Goal: Use online tool/utility: Utilize a website feature to perform a specific function

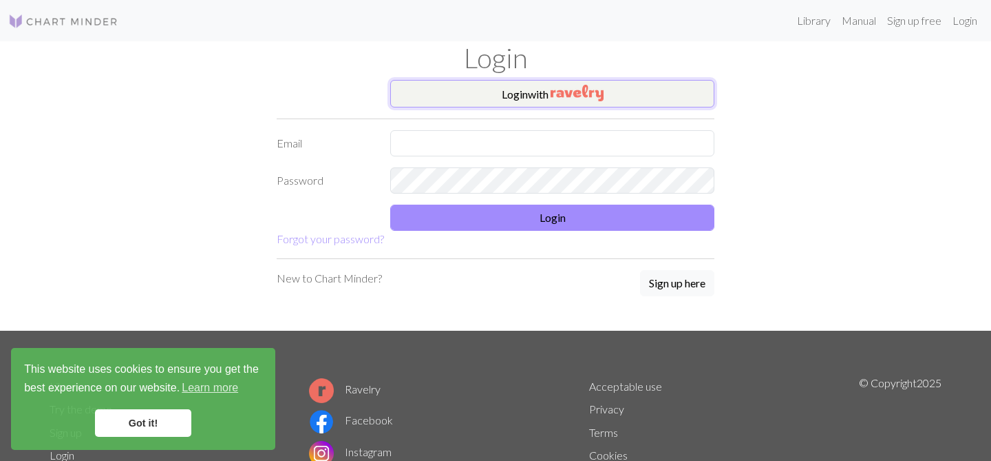
click at [528, 90] on button "Login with" at bounding box center [552, 94] width 324 height 28
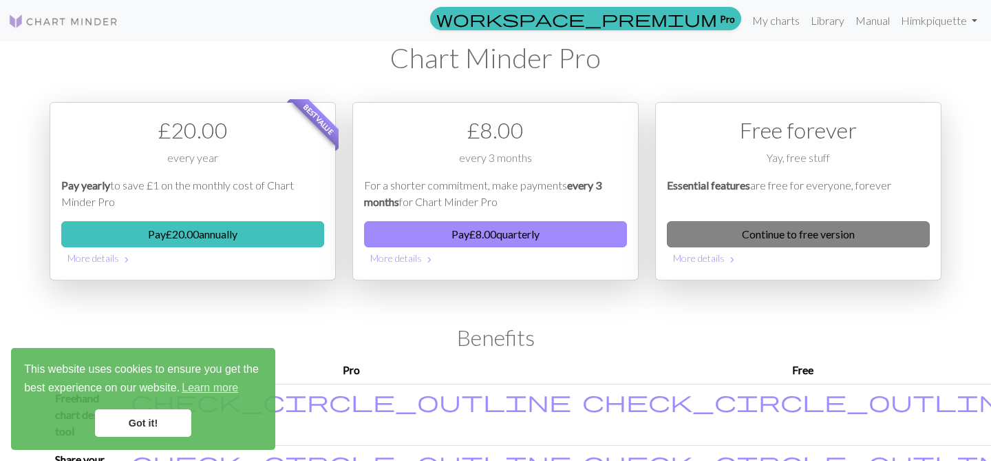
click at [753, 227] on link "Continue to free version" at bounding box center [798, 234] width 263 height 26
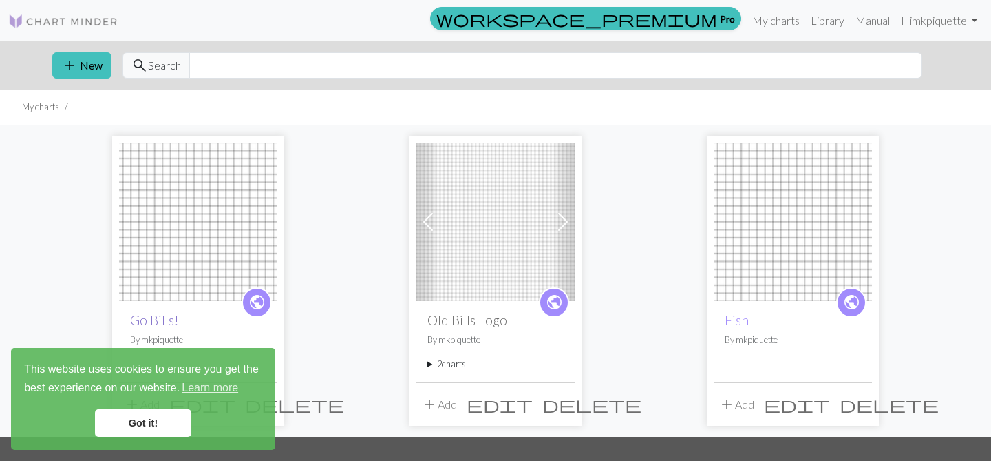
click at [149, 321] on link "Go Bills!" at bounding box center [154, 320] width 49 height 16
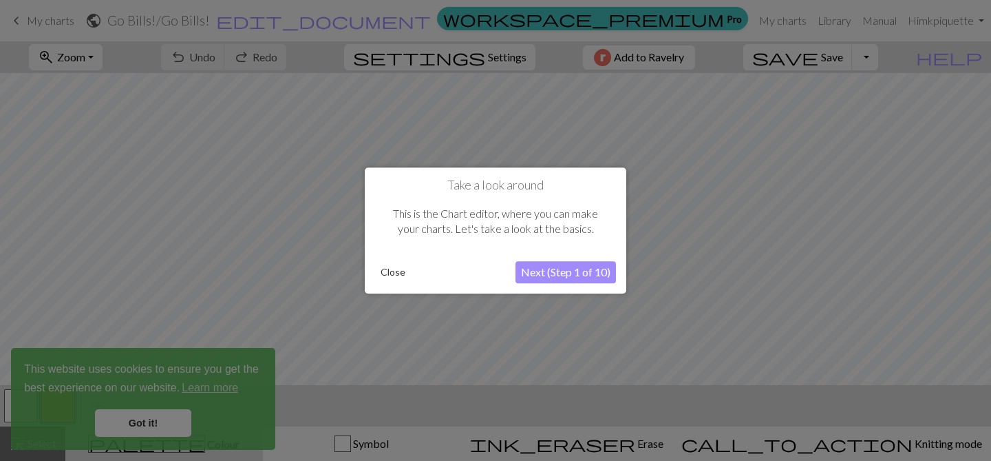
click at [386, 275] on button "Close" at bounding box center [393, 272] width 36 height 21
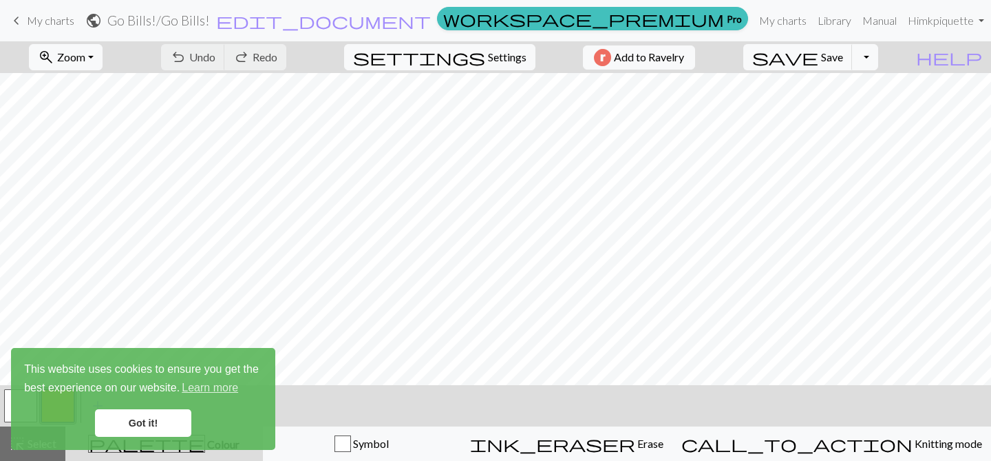
click at [115, 425] on link "Got it!" at bounding box center [143, 423] width 96 height 28
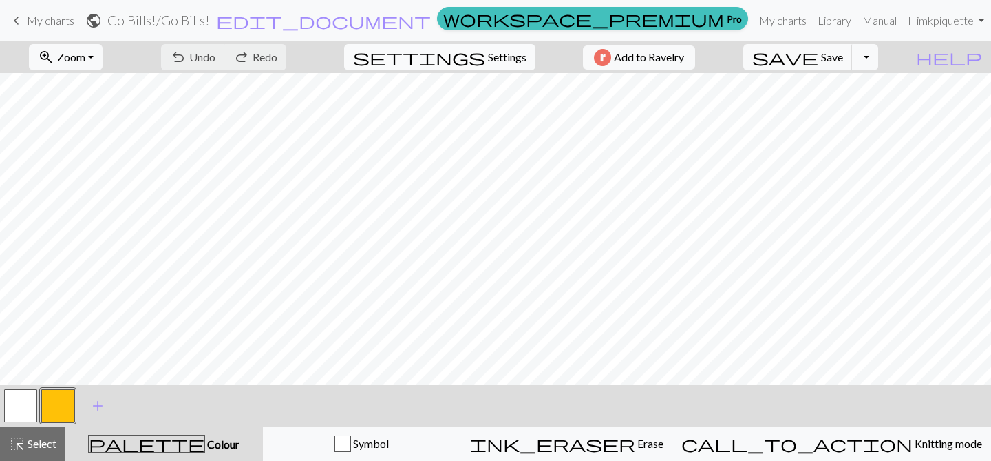
click at [494, 51] on span "Settings" at bounding box center [507, 57] width 39 height 17
select select "aran"
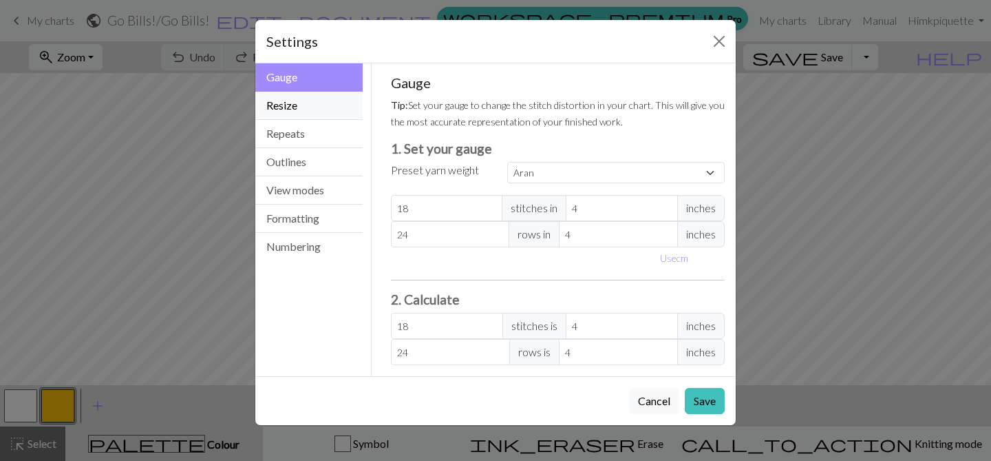
click at [313, 105] on button "Resize" at bounding box center [308, 106] width 107 height 28
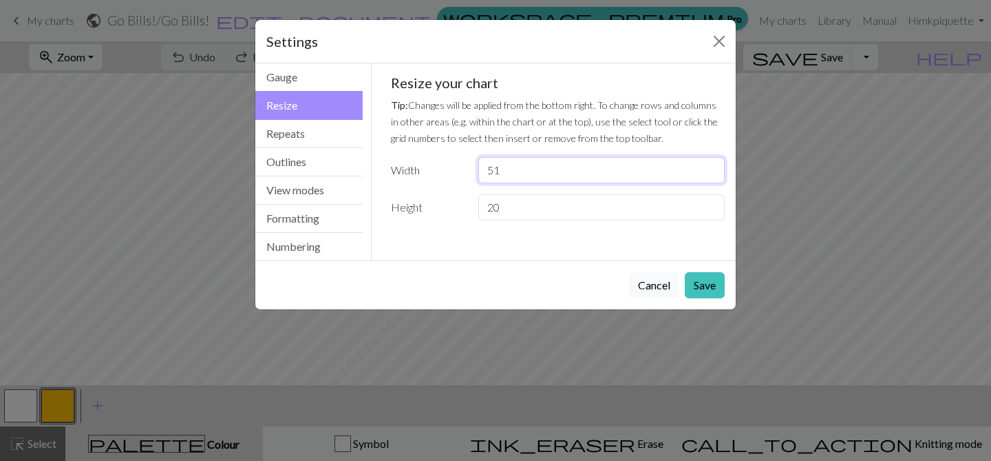
click at [507, 172] on input "51" at bounding box center [601, 170] width 246 height 26
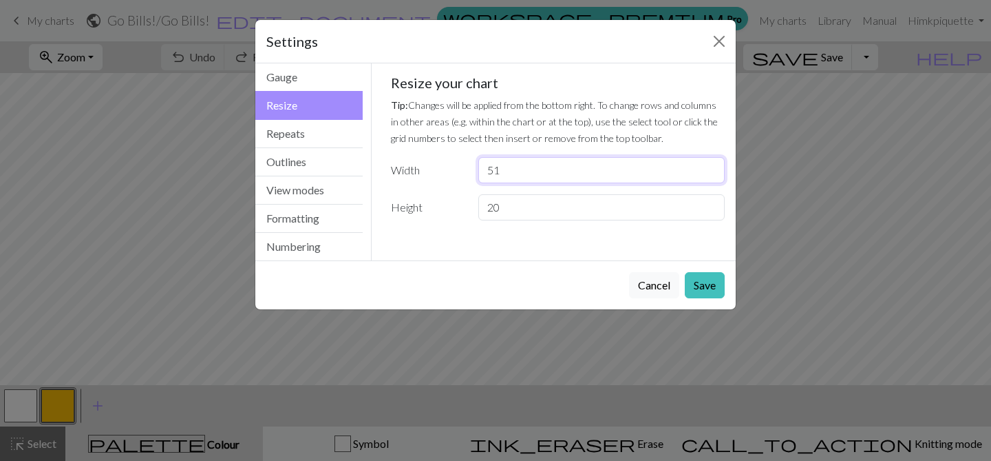
type input "5"
type input "102"
click at [708, 288] on button "Save" at bounding box center [705, 285] width 40 height 26
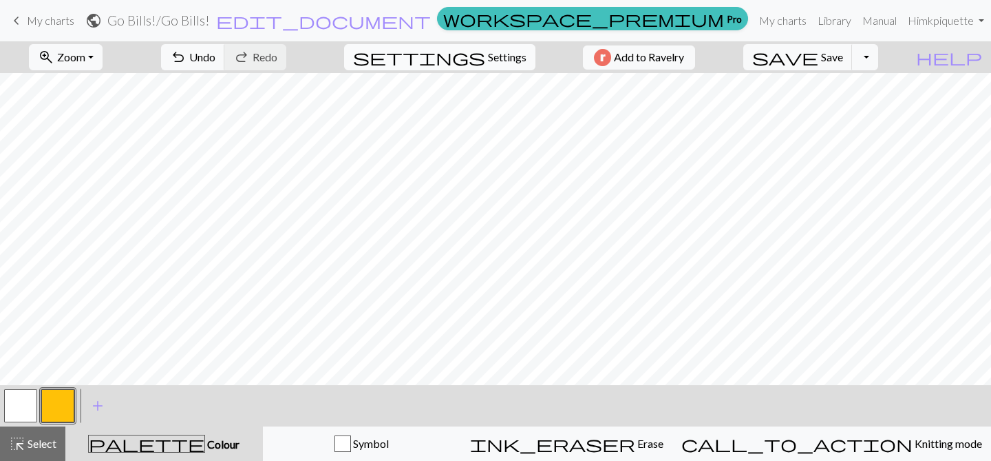
click at [488, 56] on span "Settings" at bounding box center [507, 57] width 39 height 17
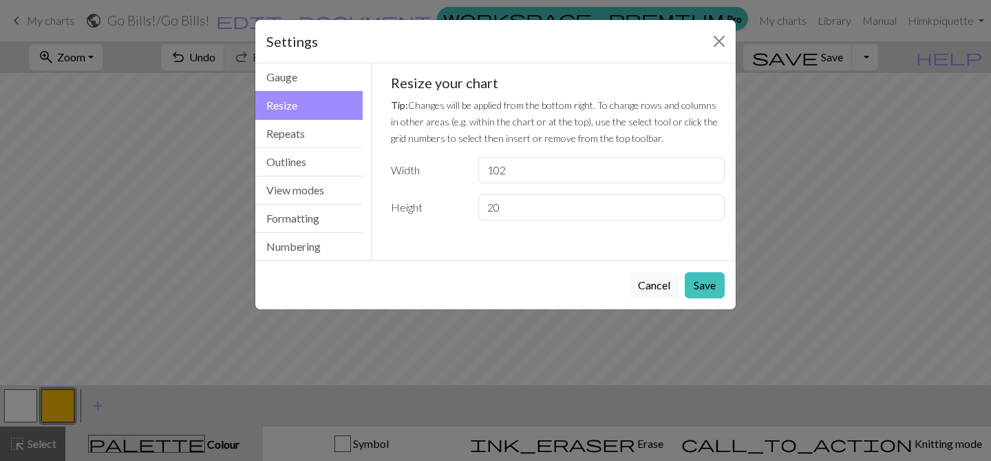
click at [293, 101] on button "Resize" at bounding box center [308, 105] width 107 height 29
click at [497, 174] on input "102" at bounding box center [601, 170] width 246 height 26
type input "51"
click at [709, 284] on button "Save" at bounding box center [705, 285] width 40 height 26
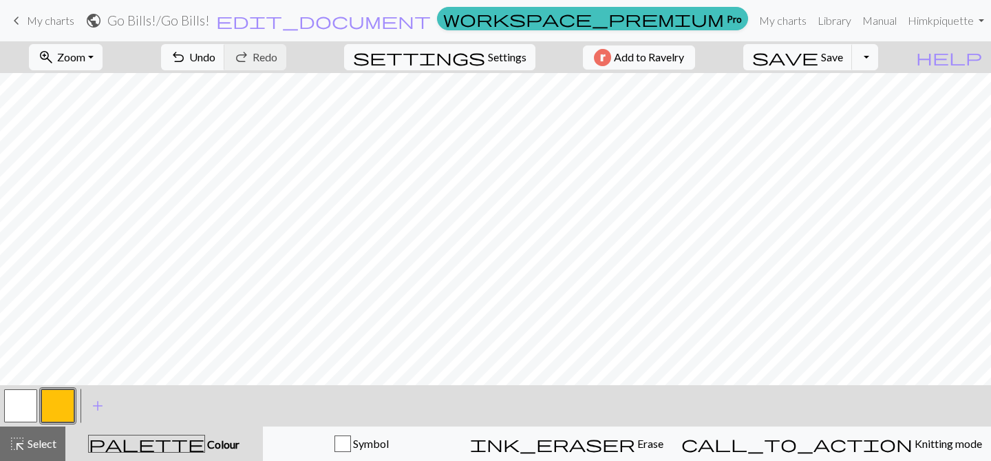
click at [14, 408] on button "button" at bounding box center [20, 405] width 33 height 33
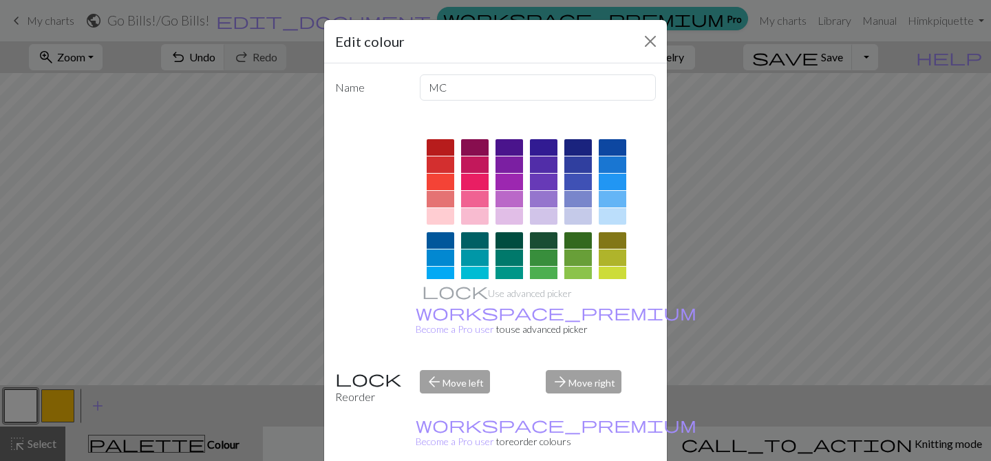
click at [577, 145] on div at bounding box center [578, 147] width 28 height 17
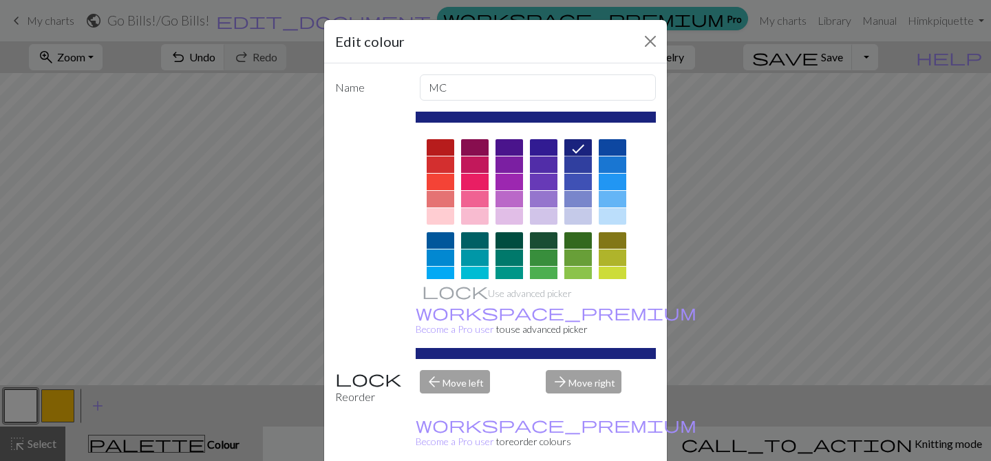
scroll to position [34, 0]
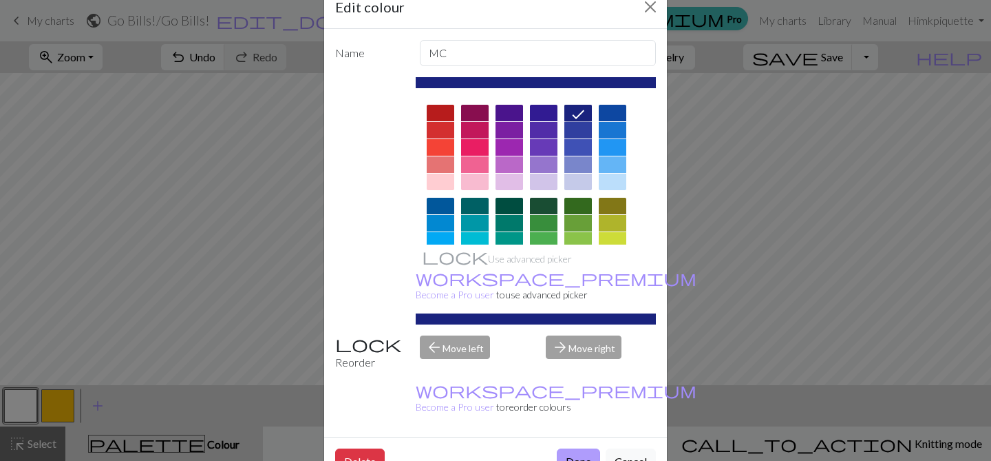
click at [570, 448] on button "Done" at bounding box center [578, 461] width 43 height 26
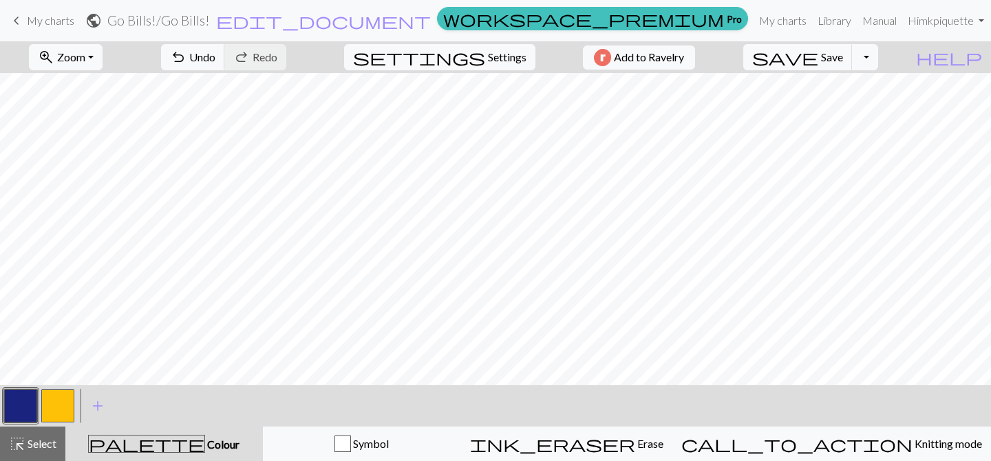
click at [69, 402] on button "button" at bounding box center [57, 405] width 33 height 33
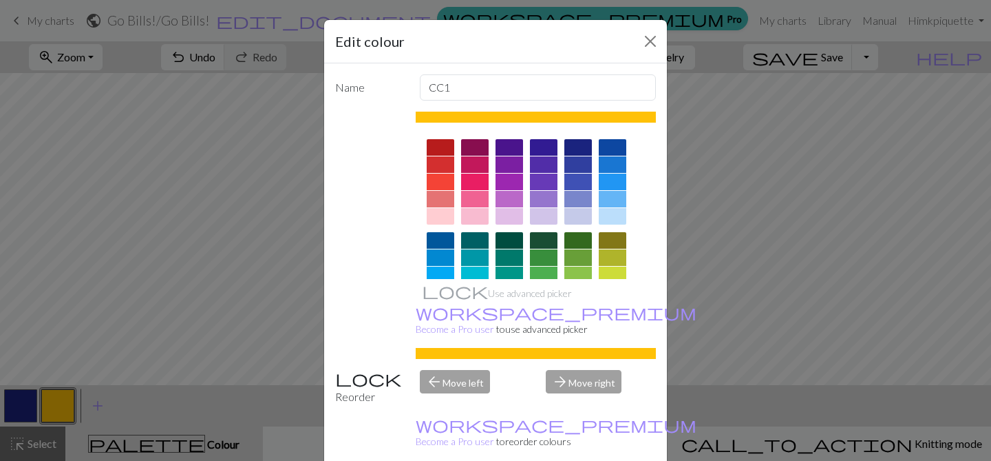
scroll to position [240, 0]
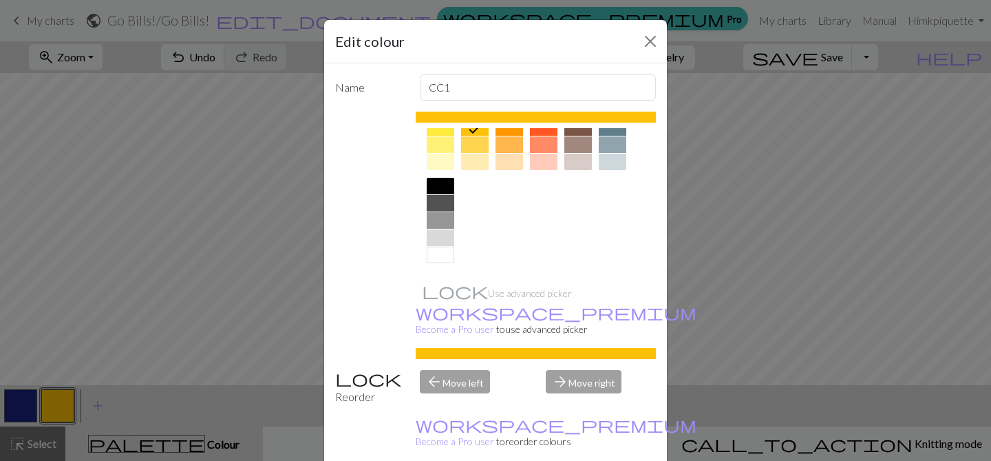
click at [438, 260] on div at bounding box center [441, 254] width 28 height 17
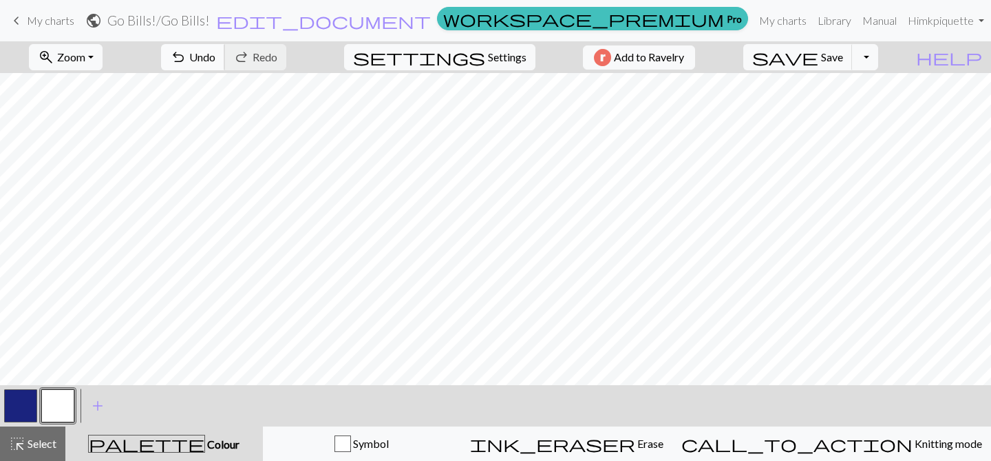
click at [225, 46] on button "undo Undo Undo" at bounding box center [193, 57] width 64 height 26
click at [187, 56] on span "undo" at bounding box center [178, 57] width 17 height 19
click at [187, 62] on span "undo" at bounding box center [178, 57] width 17 height 19
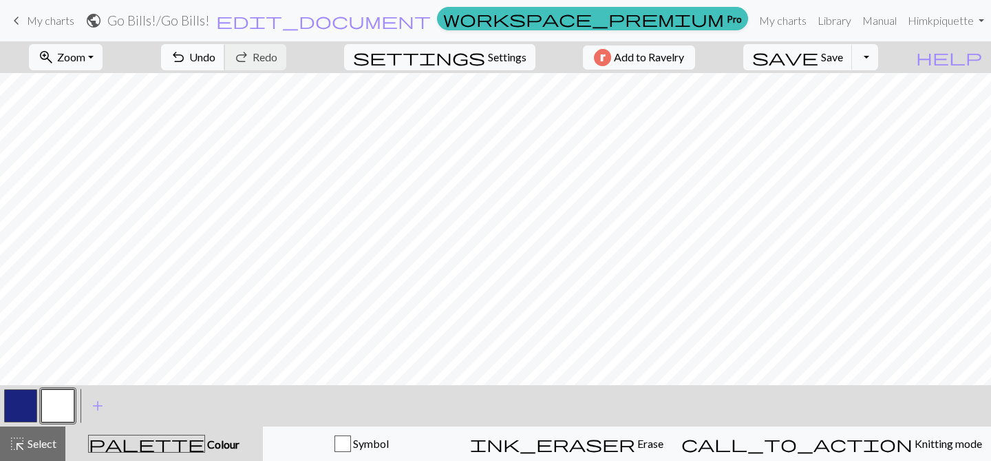
click at [215, 57] on span "Undo" at bounding box center [202, 56] width 26 height 13
click at [215, 60] on span "Undo" at bounding box center [202, 56] width 26 height 13
click at [225, 65] on button "undo Undo Undo" at bounding box center [193, 57] width 64 height 26
click at [187, 61] on span "undo" at bounding box center [178, 57] width 17 height 19
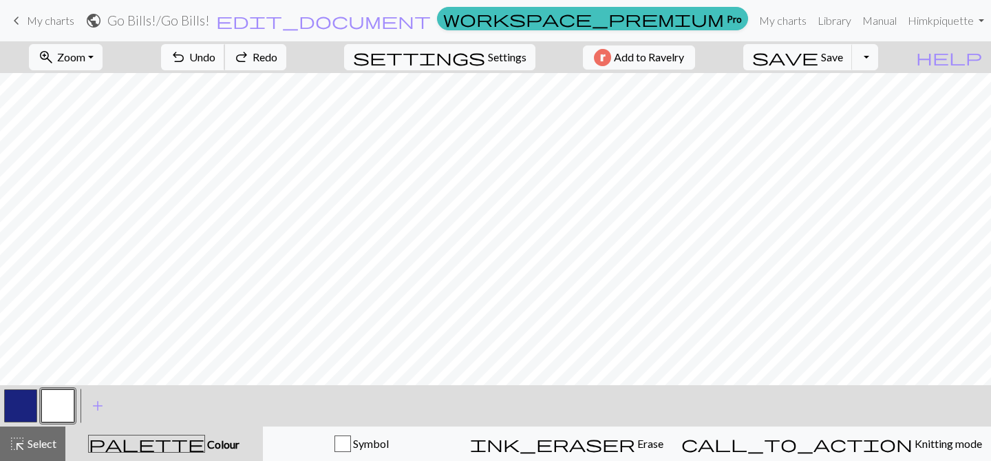
click at [187, 61] on span "undo" at bounding box center [178, 57] width 17 height 19
click at [187, 58] on span "undo" at bounding box center [178, 57] width 17 height 19
click at [819, 56] on span "save" at bounding box center [785, 57] width 66 height 19
click at [843, 54] on span "Save" at bounding box center [832, 56] width 22 height 13
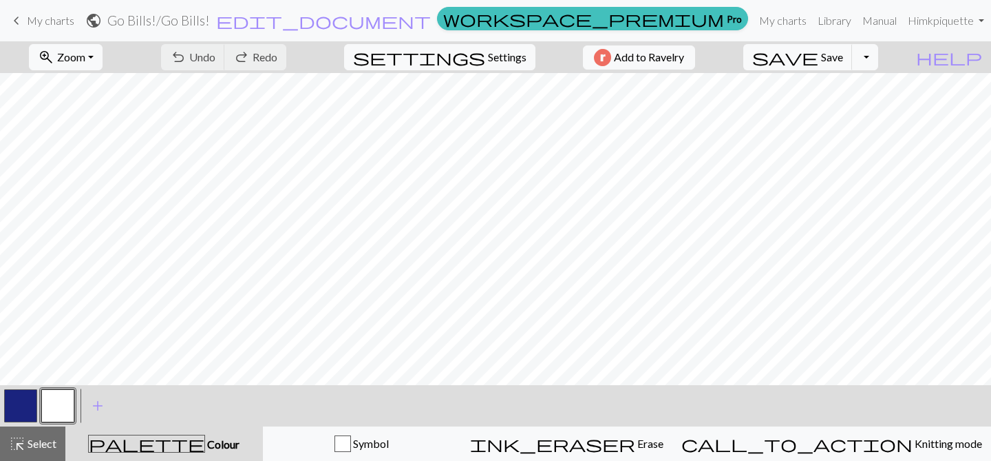
click at [897, 54] on div "Chart saved Chart saved" at bounding box center [495, 54] width 991 height 109
